Goal: Navigation & Orientation: Go to known website

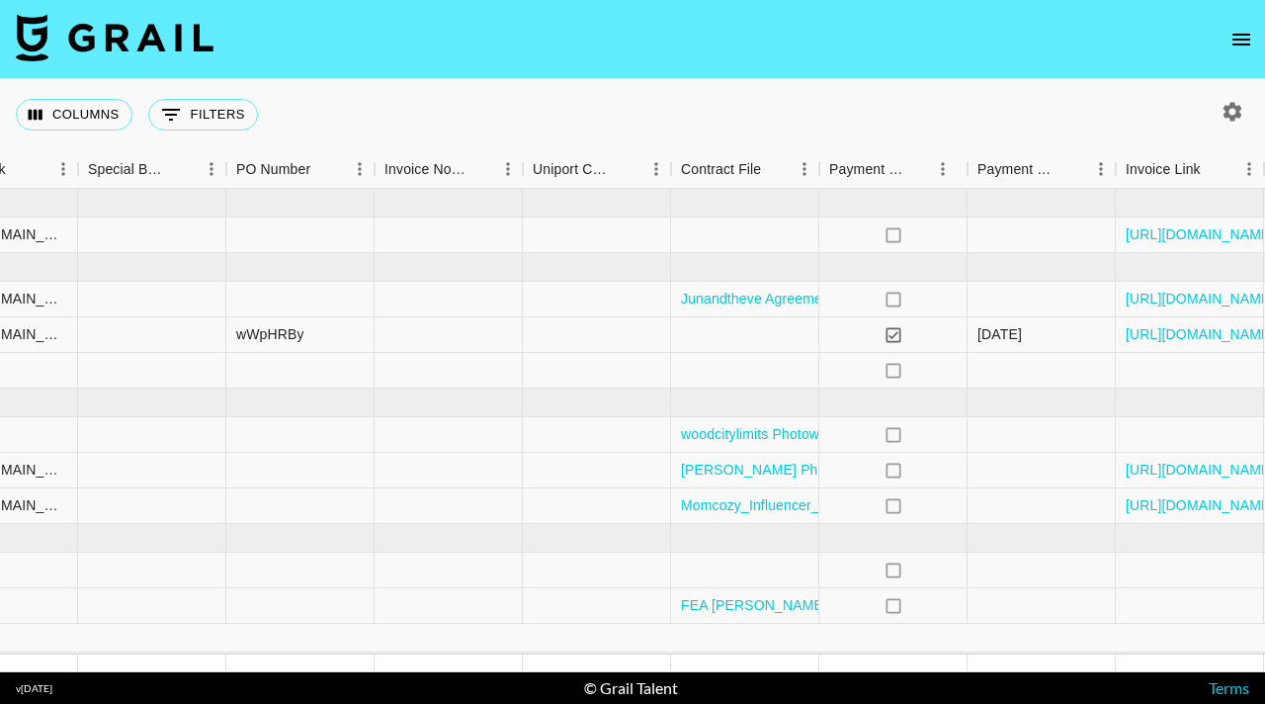
scroll to position [0, 1971]
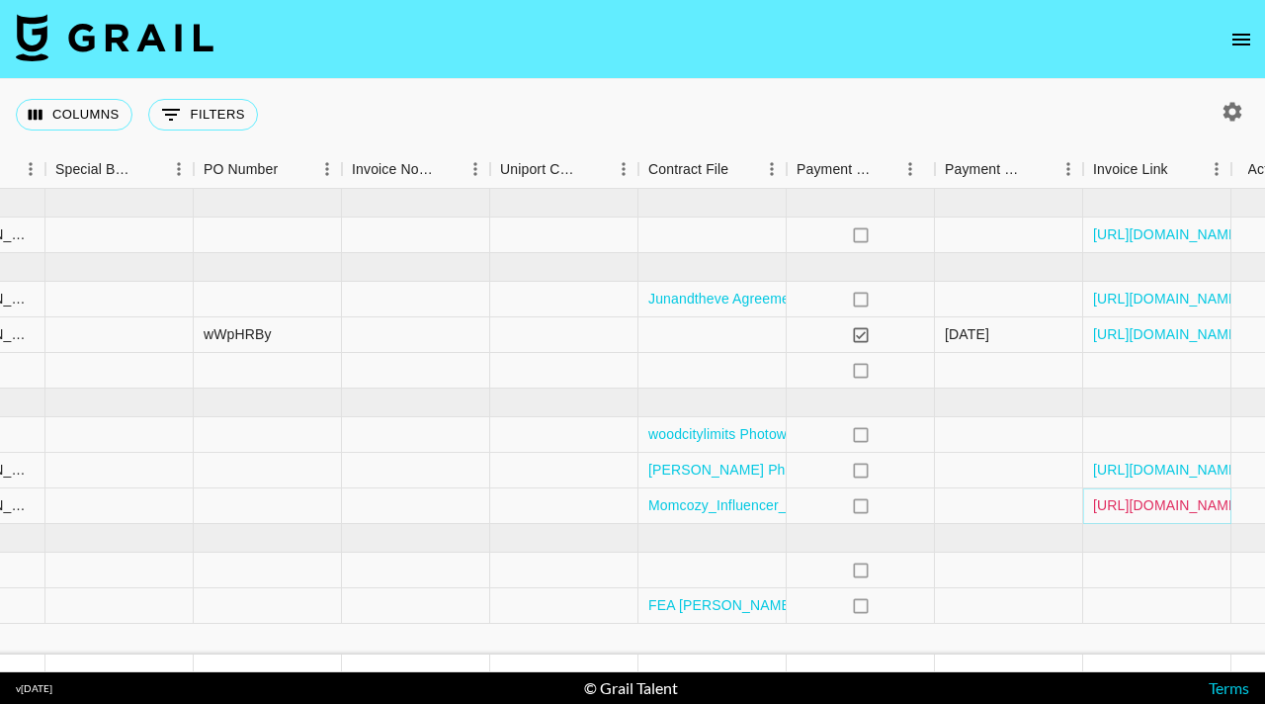
click at [1096, 501] on link "[URL][DOMAIN_NAME]" at bounding box center [1167, 505] width 149 height 20
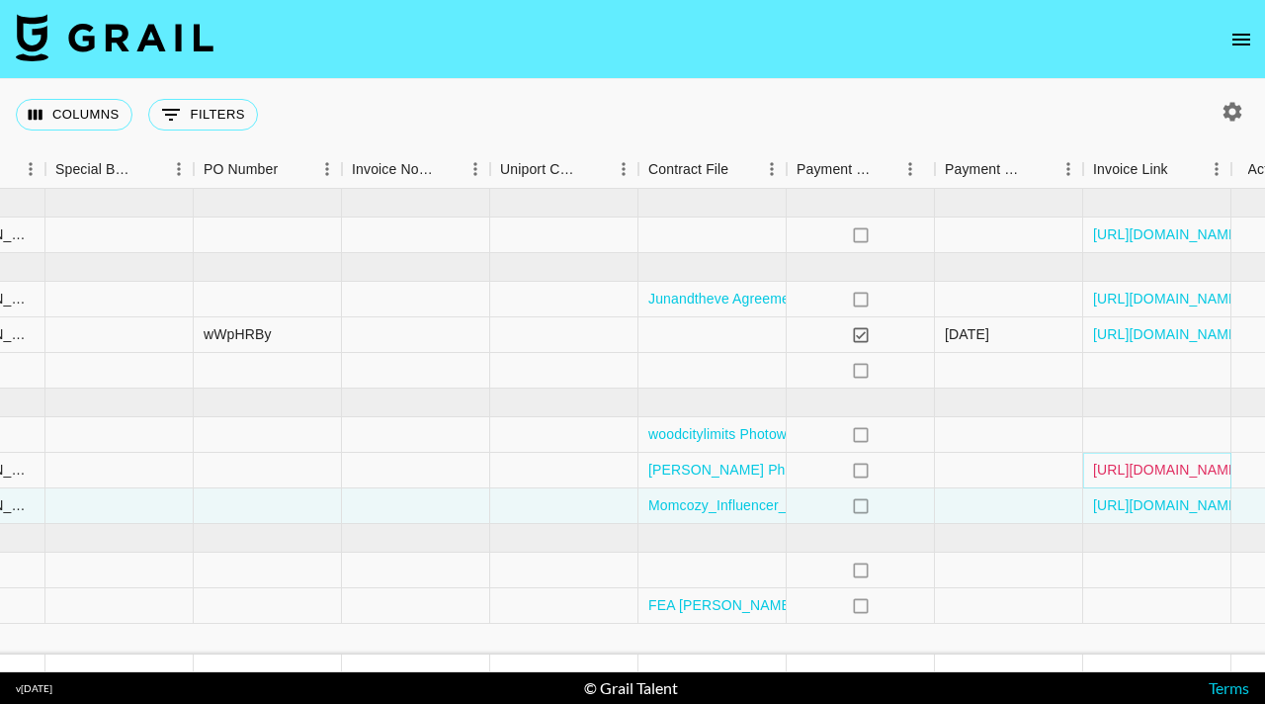
click at [1106, 475] on link "[URL][DOMAIN_NAME]" at bounding box center [1167, 470] width 149 height 20
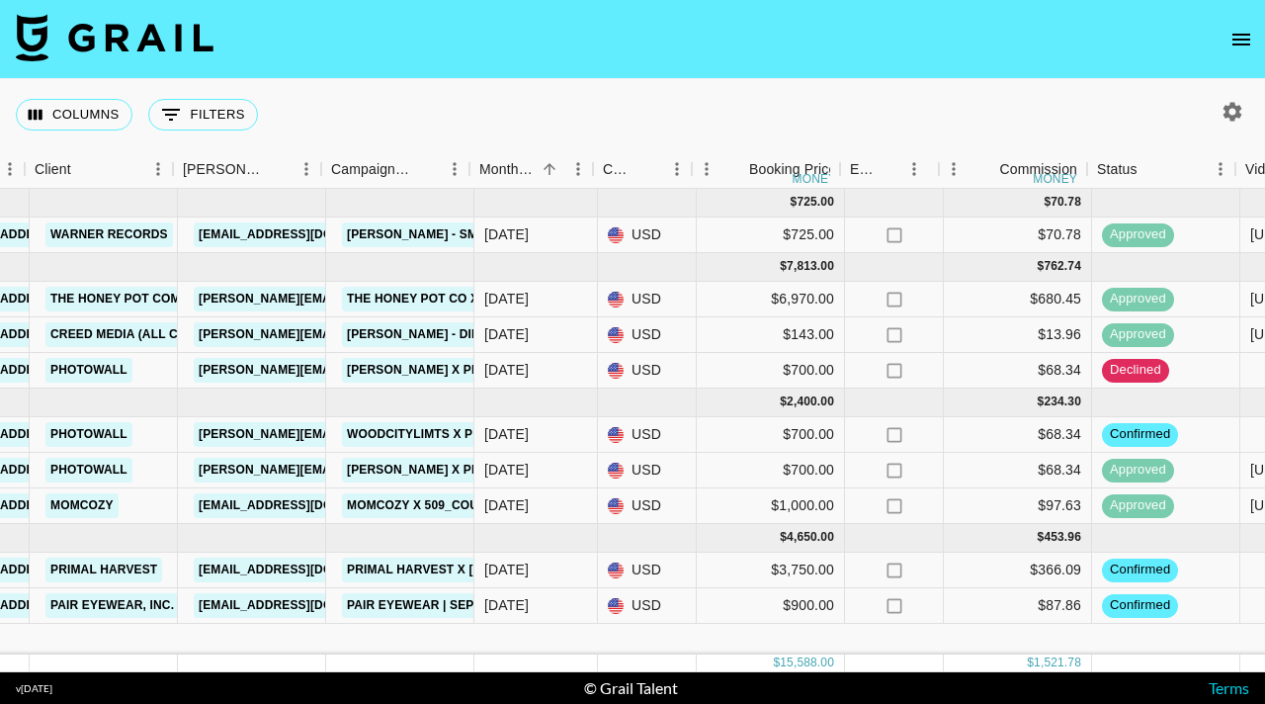
scroll to position [0, 627]
